Goal: Task Accomplishment & Management: Use online tool/utility

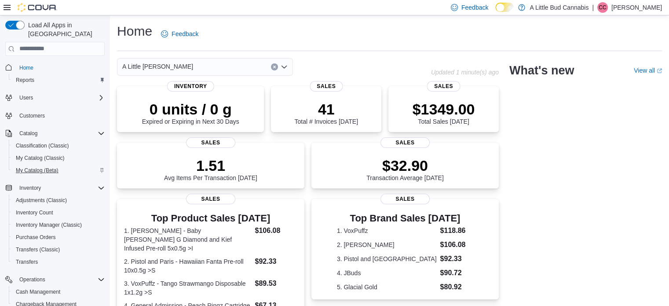
scroll to position [88, 0]
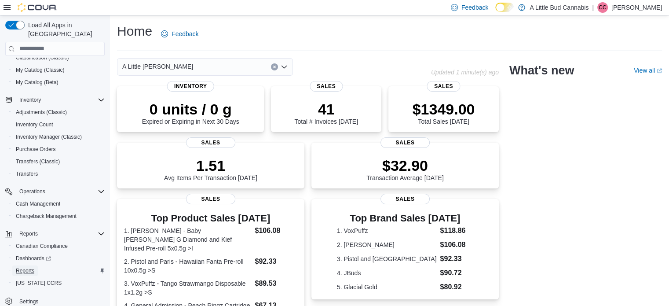
click at [36, 265] on link "Reports" at bounding box center [25, 270] width 26 height 11
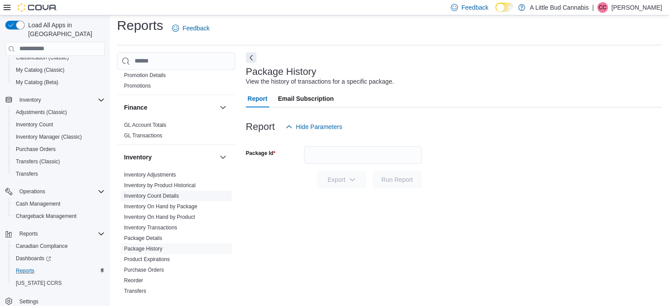
scroll to position [308, 0]
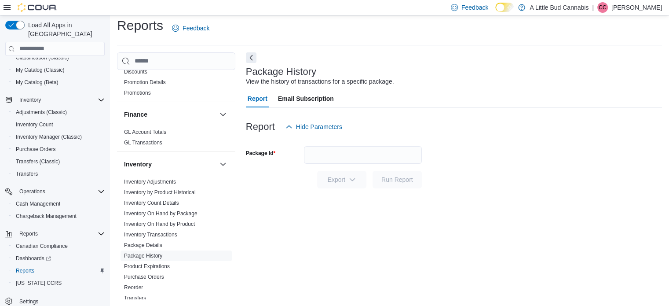
drag, startPoint x: 25, startPoint y: 260, endPoint x: 332, endPoint y: 233, distance: 308.6
click at [332, 233] on div "Package History View the history of transactions for a specific package. Report…" at bounding box center [454, 175] width 416 height 247
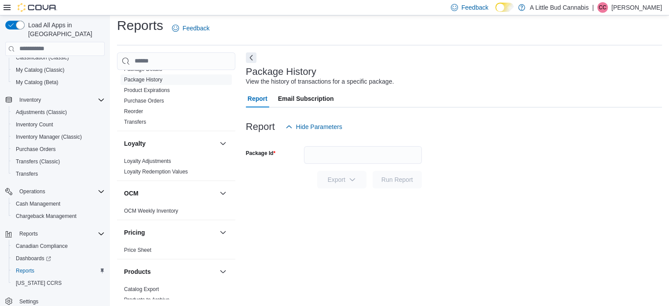
scroll to position [572, 0]
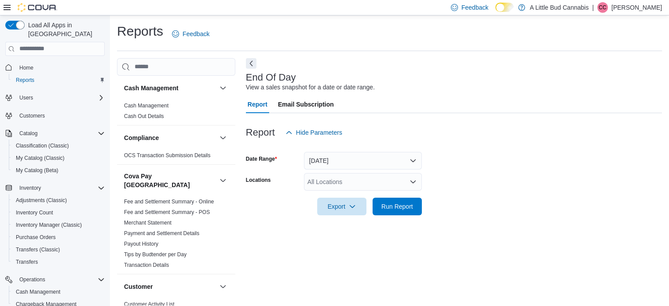
scroll to position [6, 0]
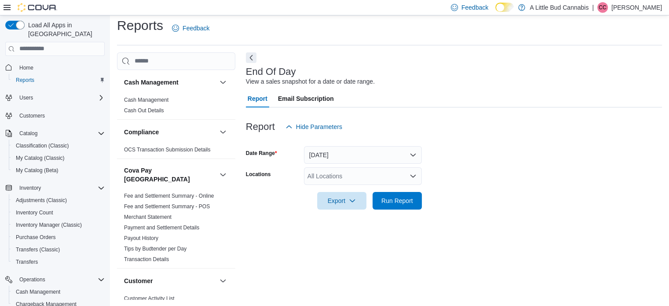
click at [378, 177] on div "All Locations" at bounding box center [363, 176] width 118 height 18
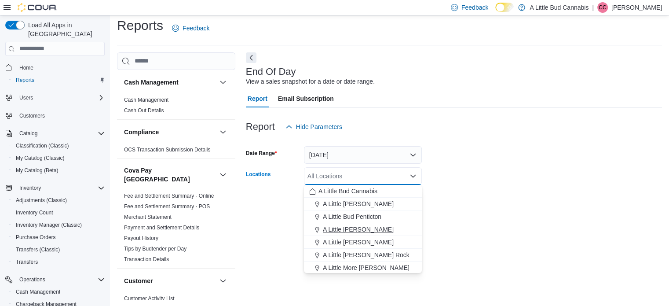
click at [385, 233] on span "A Little [PERSON_NAME]" at bounding box center [358, 229] width 71 height 9
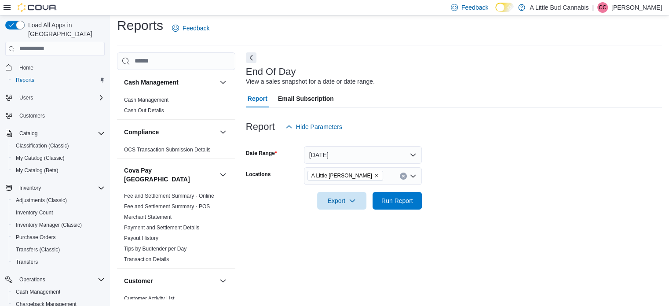
click at [457, 193] on form "Date Range Today Locations A Little Bud Summerland Export Run Report" at bounding box center [454, 172] width 416 height 74
click at [406, 200] on span "Run Report" at bounding box center [397, 200] width 32 height 9
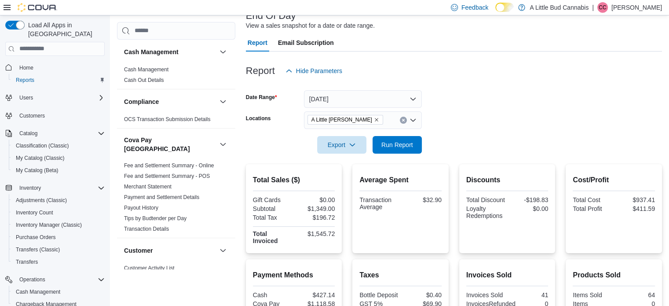
scroll to position [197, 0]
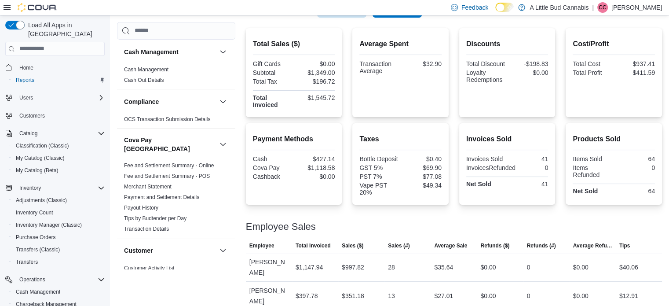
click at [449, 114] on div "Average Spent Transaction Average $32.90" at bounding box center [400, 72] width 96 height 89
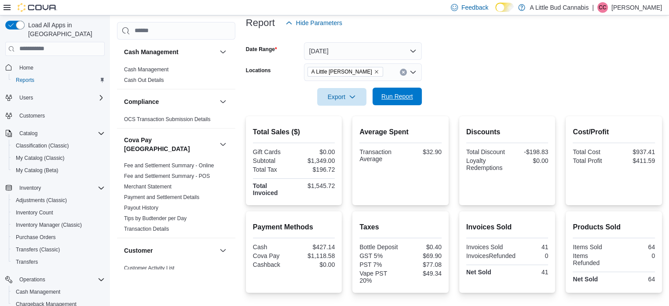
click at [405, 94] on span "Run Report" at bounding box center [397, 96] width 32 height 9
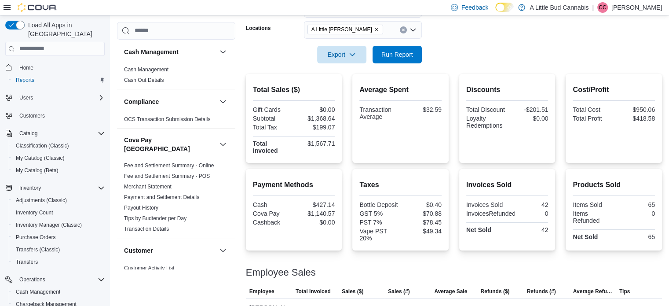
scroll to position [197, 0]
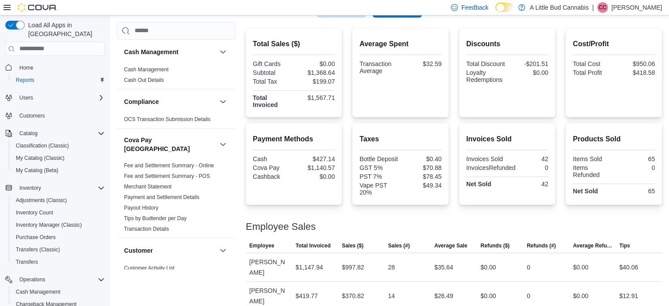
click at [459, 115] on div "Total Sales ($) Gift Cards $0.00 Subtotal $1,368.64 Total Tax $199.07 Total Inv…" at bounding box center [454, 72] width 416 height 89
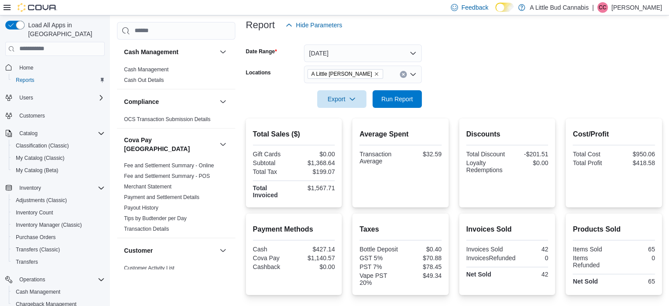
scroll to position [66, 0]
